Goal: Task Accomplishment & Management: Use online tool/utility

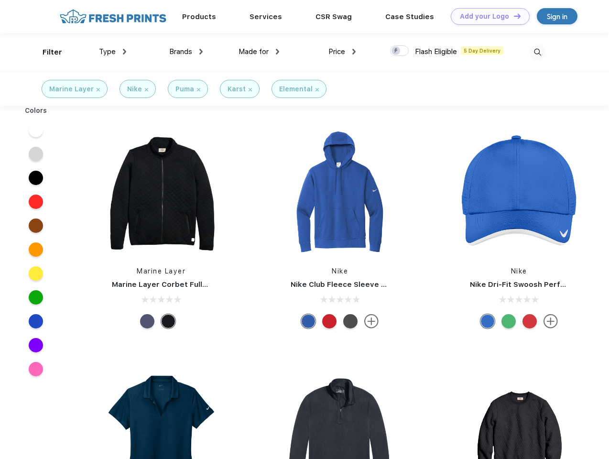
click at [487, 16] on link "Add your Logo Design Tool" at bounding box center [490, 16] width 79 height 17
click at [0, 0] on div "Design Tool" at bounding box center [0, 0] width 0 height 0
click at [513, 16] on link "Add your Logo Design Tool" at bounding box center [490, 16] width 79 height 17
click at [46, 52] on div "Filter" at bounding box center [53, 52] width 20 height 11
click at [113, 52] on span "Type" at bounding box center [107, 51] width 17 height 9
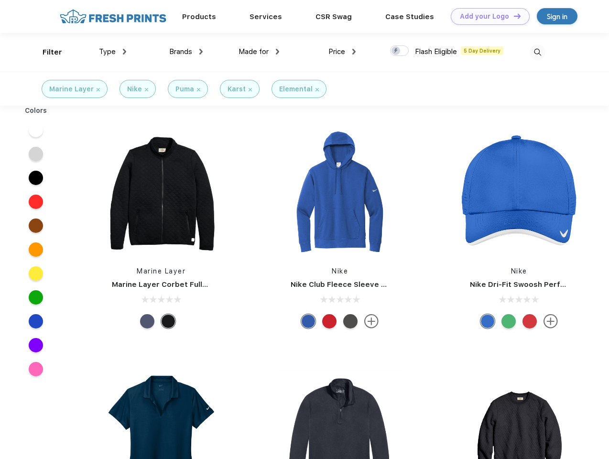
click at [186, 52] on span "Brands" at bounding box center [180, 51] width 23 height 9
click at [259, 52] on span "Made for" at bounding box center [254, 51] width 30 height 9
click at [342, 52] on span "Price" at bounding box center [337, 51] width 17 height 9
click at [400, 51] on div at bounding box center [399, 50] width 19 height 11
click at [397, 51] on input "checkbox" at bounding box center [393, 48] width 6 height 6
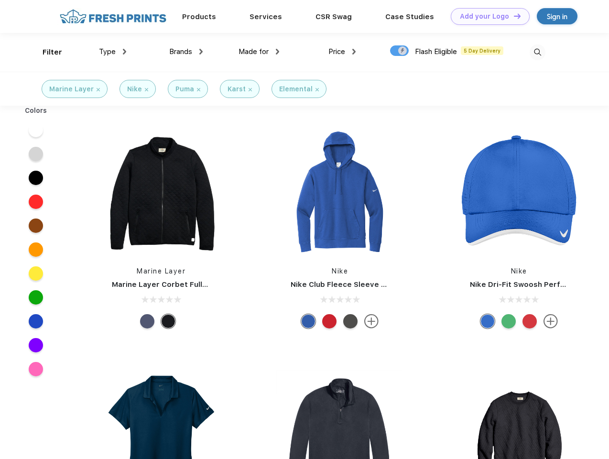
checkbox input "true"
